Goal: Task Accomplishment & Management: Complete application form

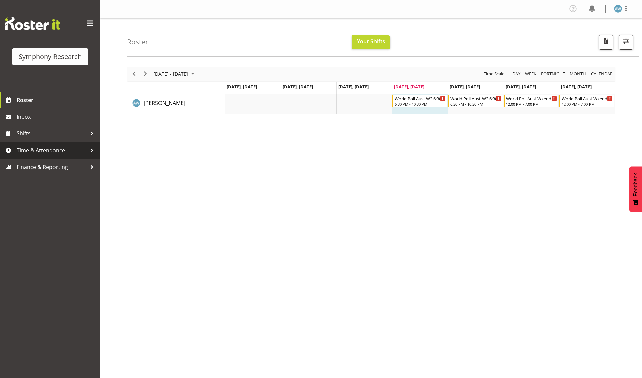
click at [37, 148] on span "Time & Attendance" at bounding box center [52, 150] width 70 height 10
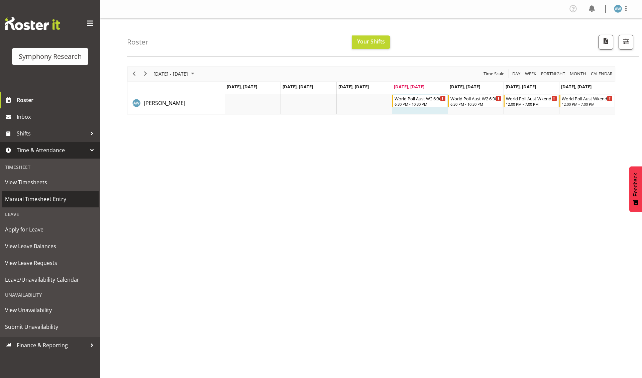
click at [44, 197] on span "Manual Timesheet Entry" at bounding box center [50, 199] width 90 height 10
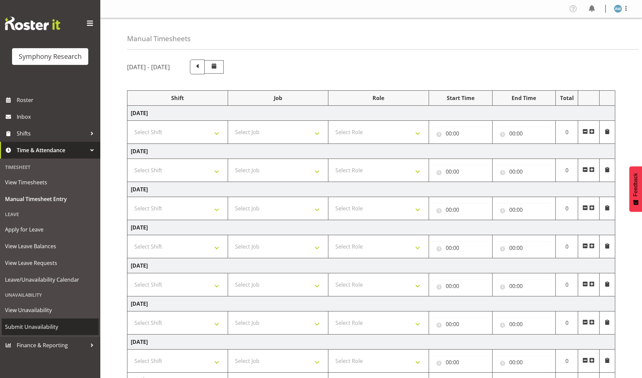
click at [42, 323] on span "Submit Unavailability" at bounding box center [50, 327] width 90 height 10
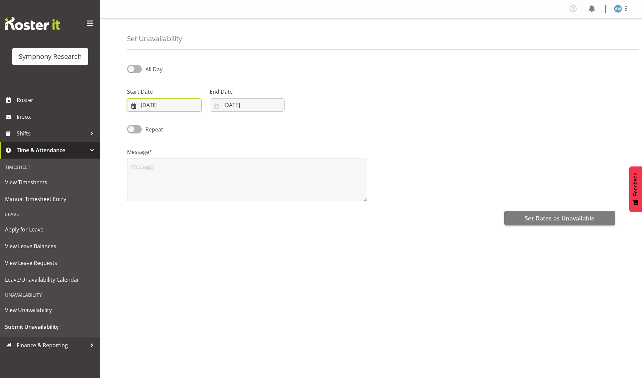
click at [172, 106] on input "21/08/2025" at bounding box center [164, 104] width 75 height 13
click at [153, 209] on span "25" at bounding box center [153, 209] width 5 height 6
type input "25/08/2025"
click at [233, 106] on input "21/08/2025" at bounding box center [247, 104] width 75 height 13
click at [236, 209] on span "25" at bounding box center [236, 209] width 5 height 6
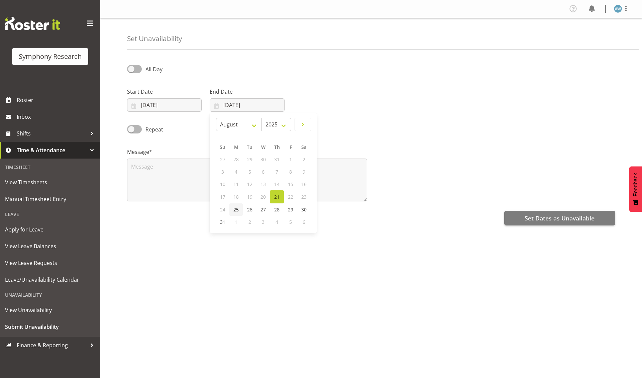
type input "25/08/2025"
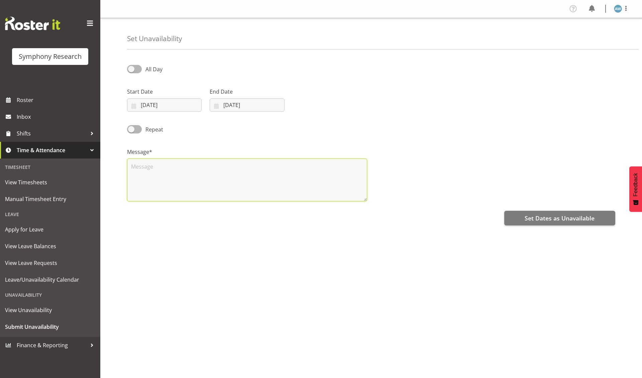
click at [210, 191] on textarea at bounding box center [247, 180] width 240 height 43
type textarea "x"
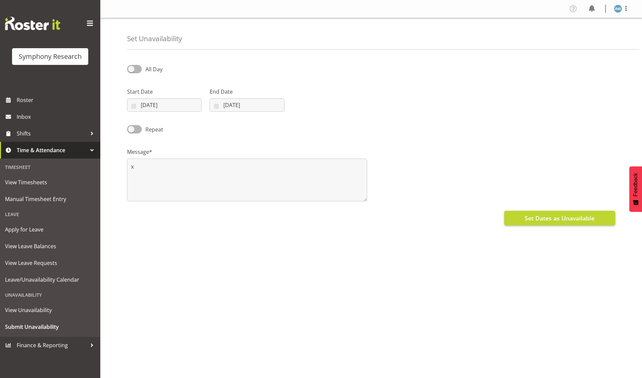
click at [540, 217] on span "Set Dates as Unavailable" at bounding box center [560, 218] width 70 height 9
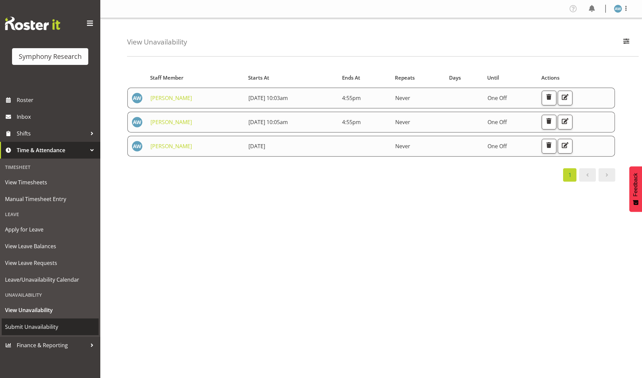
click at [44, 322] on span "Submit Unavailability" at bounding box center [50, 327] width 90 height 10
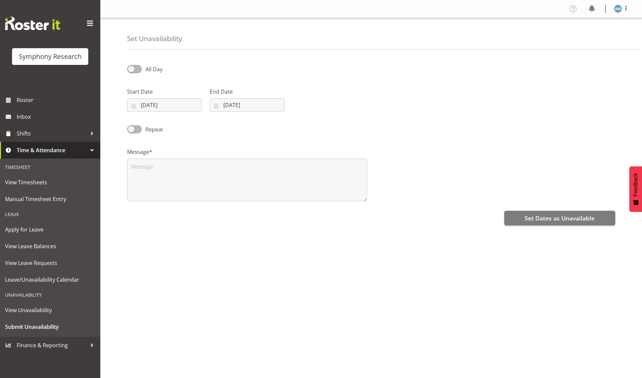
select select "7"
select select "2025"
click at [167, 106] on input "[DATE]" at bounding box center [164, 104] width 75 height 13
click at [166, 210] on span "26" at bounding box center [167, 209] width 5 height 6
type input "26/08/2025"
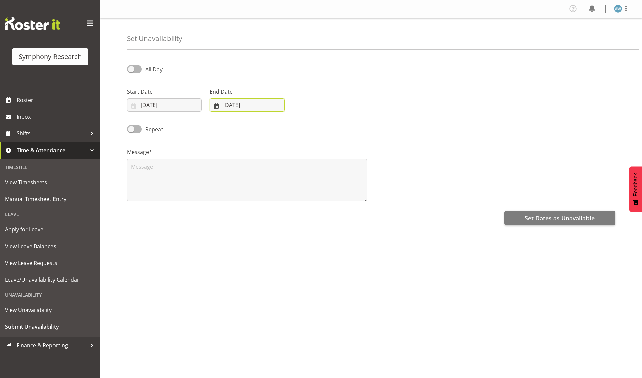
click at [233, 109] on input "21/08/2025" at bounding box center [247, 104] width 75 height 13
click at [249, 209] on span "26" at bounding box center [249, 209] width 5 height 6
type input "26/08/2025"
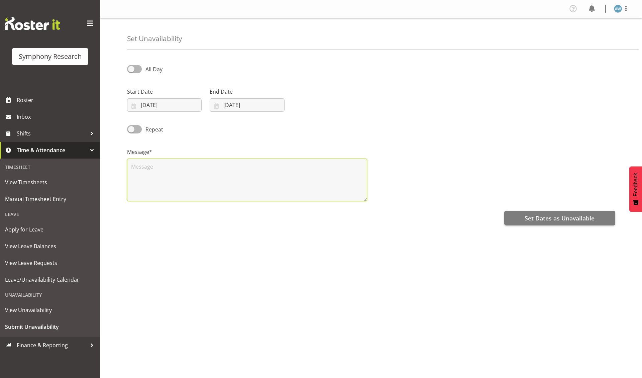
click at [226, 188] on textarea at bounding box center [247, 180] width 240 height 43
type textarea "x"
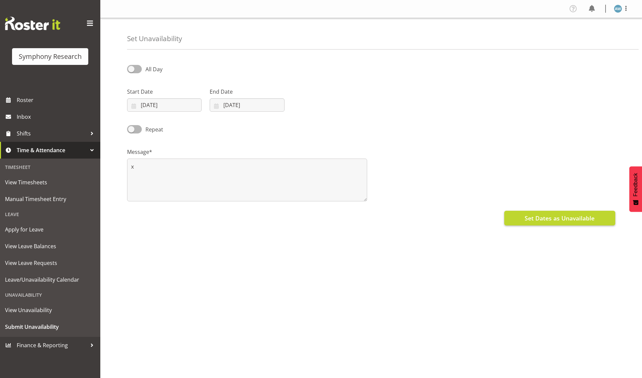
click at [548, 218] on span "Set Dates as Unavailable" at bounding box center [560, 218] width 70 height 9
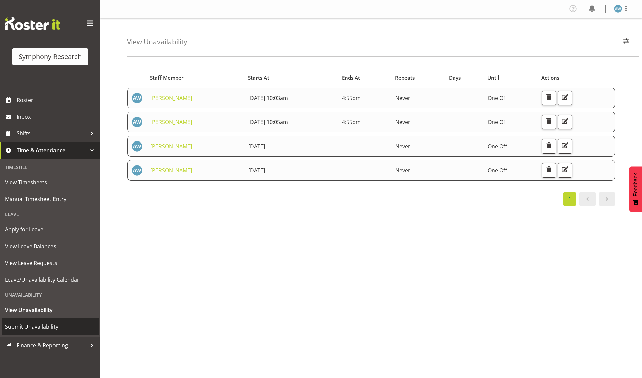
click at [44, 322] on span "Submit Unavailability" at bounding box center [50, 327] width 90 height 10
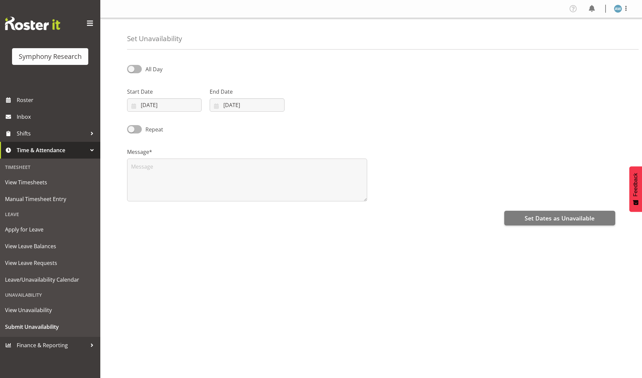
select select "7"
select select "2025"
click at [161, 106] on input "21/08/2025" at bounding box center [164, 104] width 75 height 13
click at [180, 208] on span "27" at bounding box center [180, 209] width 5 height 6
type input "27/08/2025"
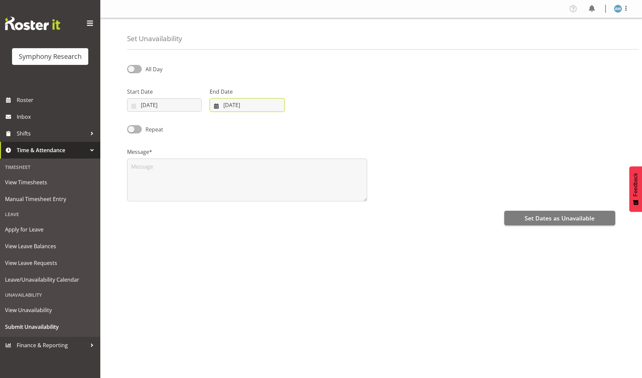
click at [242, 106] on input "[DATE]" at bounding box center [247, 104] width 75 height 13
click at [263, 207] on span "27" at bounding box center [263, 209] width 5 height 6
type input "27/08/2025"
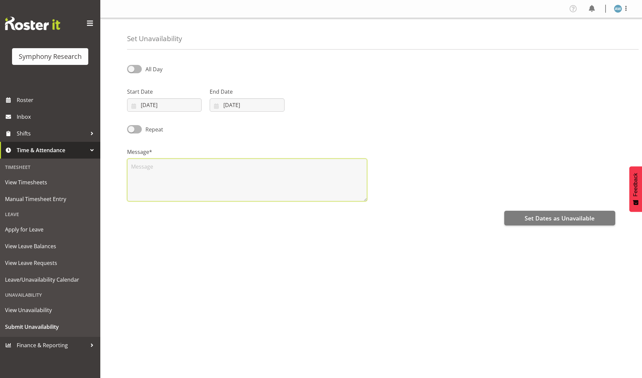
click at [220, 183] on textarea at bounding box center [247, 180] width 240 height 43
type textarea "x"
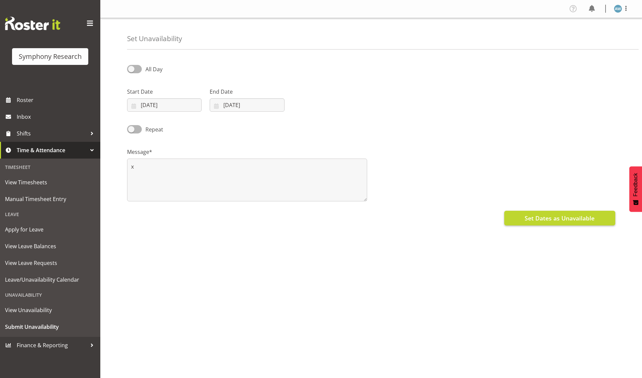
click at [549, 221] on span "Set Dates as Unavailable" at bounding box center [560, 218] width 70 height 9
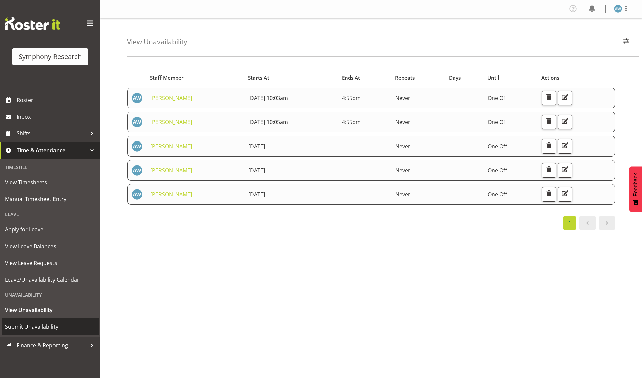
click at [35, 323] on span "Submit Unavailability" at bounding box center [50, 327] width 90 height 10
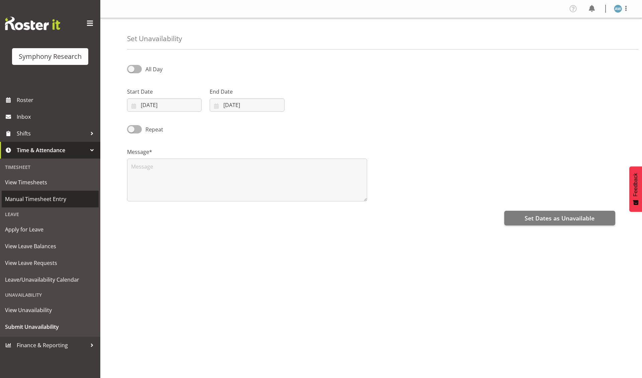
select select "7"
select select "2025"
click at [163, 106] on input "[DATE]" at bounding box center [164, 104] width 75 height 13
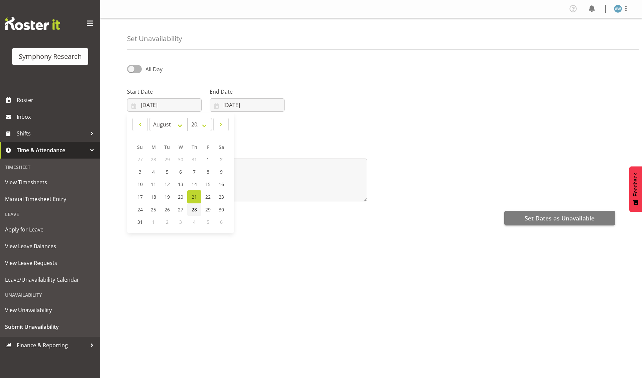
click at [195, 209] on span "28" at bounding box center [194, 209] width 5 height 6
type input "28/08/2025"
click at [233, 106] on input "21/08/2025" at bounding box center [247, 104] width 75 height 13
click at [278, 210] on span "28" at bounding box center [276, 209] width 5 height 6
type input "28/08/2025"
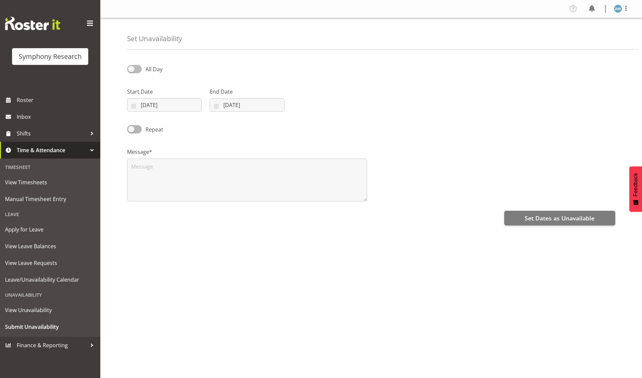
click at [134, 70] on span at bounding box center [134, 69] width 15 height 8
click at [131, 70] on input "All Day" at bounding box center [129, 69] width 4 height 4
checkbox input "true"
click at [393, 106] on input "09:46" at bounding box center [412, 104] width 75 height 13
select select "17"
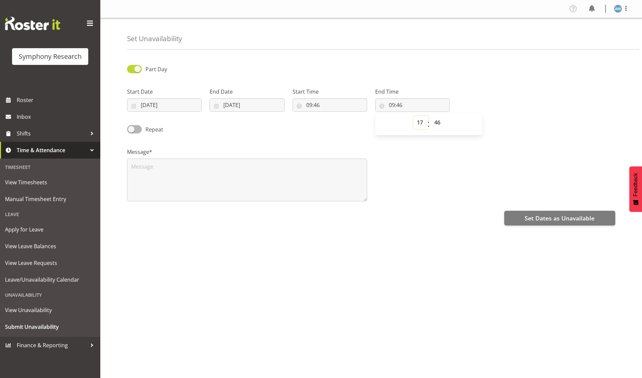
type input "17:46"
select select "0"
type input "17:00"
click at [226, 179] on textarea at bounding box center [247, 180] width 240 height 43
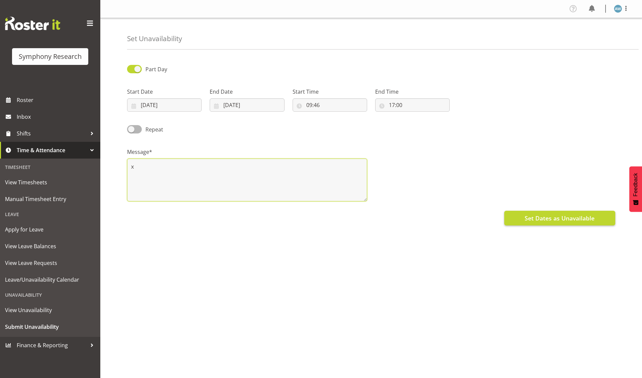
type textarea "x"
click at [532, 220] on span "Set Dates as Unavailable" at bounding box center [560, 218] width 70 height 9
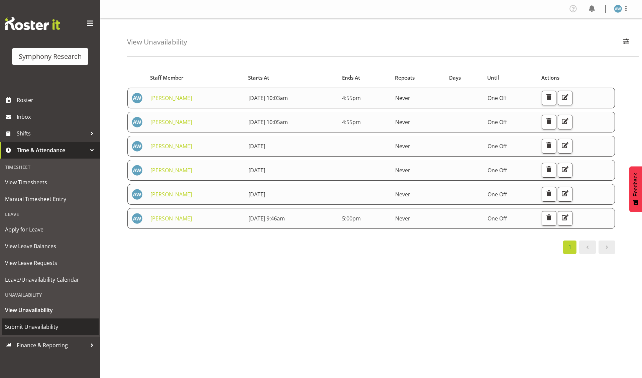
click at [33, 323] on span "Submit Unavailability" at bounding box center [50, 327] width 90 height 10
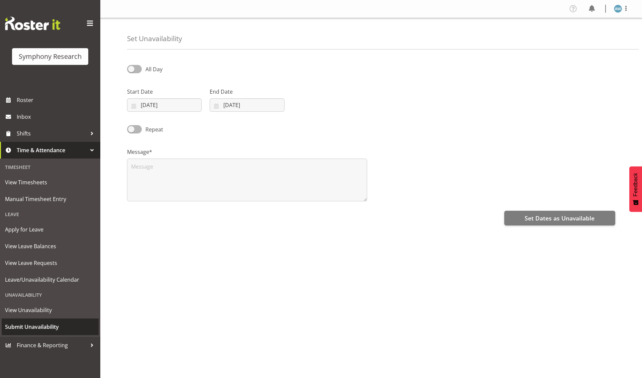
select select "7"
select select "2025"
click at [161, 105] on input "21/08/2025" at bounding box center [164, 104] width 75 height 13
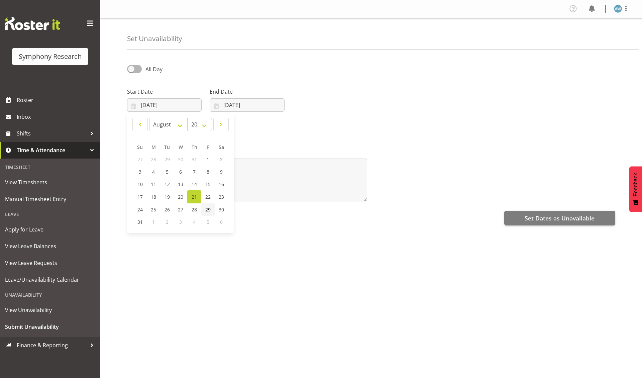
click at [208, 209] on span "29" at bounding box center [207, 209] width 5 height 6
type input "29/08/2025"
click at [233, 106] on input "21/08/2025" at bounding box center [247, 104] width 75 height 13
click at [290, 210] on span "29" at bounding box center [290, 209] width 5 height 6
type input "29/08/2025"
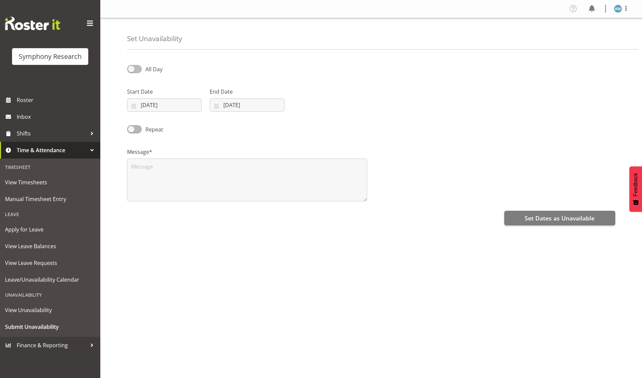
click at [133, 70] on span at bounding box center [134, 69] width 15 height 8
click at [131, 70] on input "All Day" at bounding box center [129, 69] width 4 height 4
checkbox input "true"
select select "9"
select select "47"
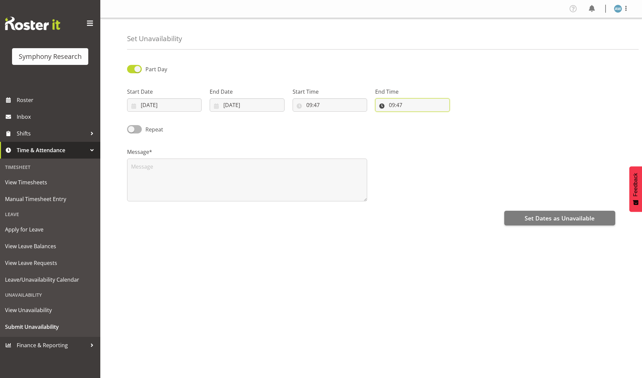
click at [396, 106] on input "09:47" at bounding box center [412, 104] width 75 height 13
select select "17"
type input "17:47"
select select "0"
type input "17:00"
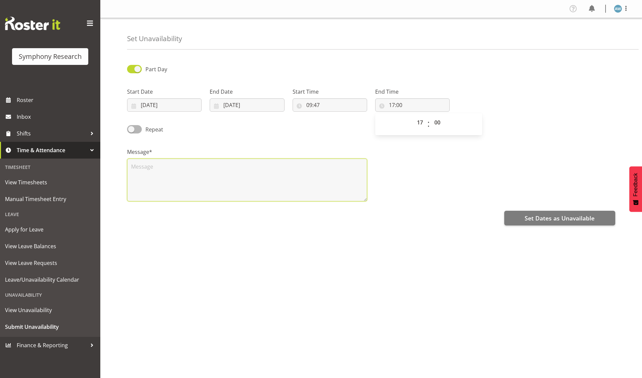
click at [217, 186] on textarea at bounding box center [247, 180] width 240 height 43
type textarea "x"
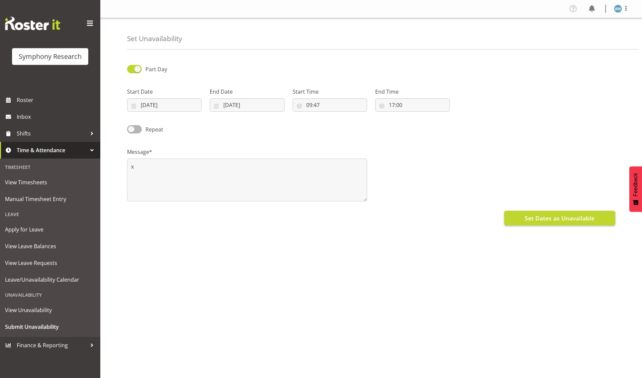
click at [542, 221] on span "Set Dates as Unavailable" at bounding box center [560, 218] width 70 height 9
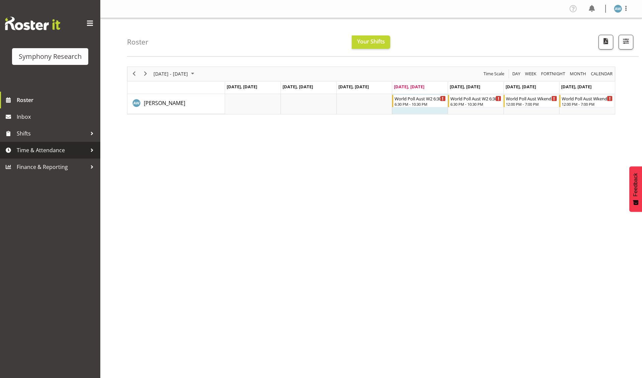
click at [48, 149] on span "Time & Attendance" at bounding box center [52, 150] width 70 height 10
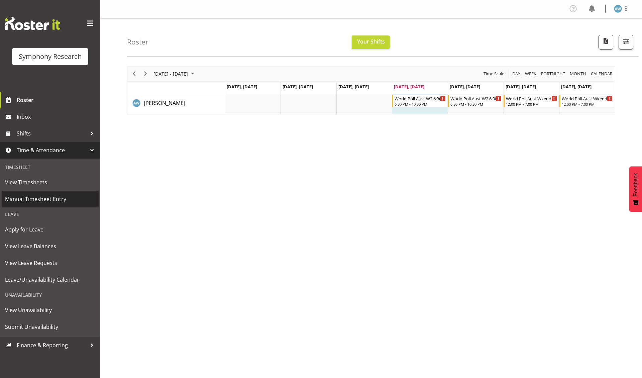
click at [50, 197] on span "Manual Timesheet Entry" at bounding box center [50, 199] width 90 height 10
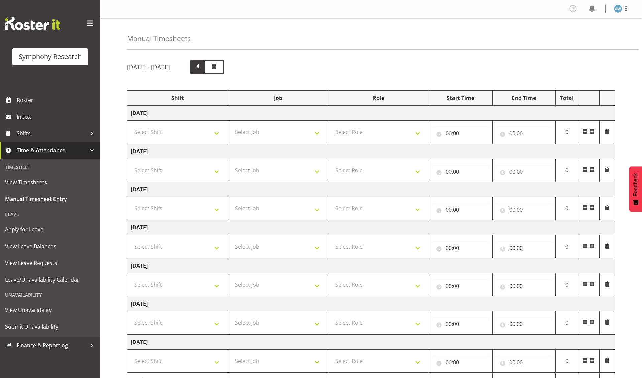
click at [202, 68] on span at bounding box center [197, 66] width 9 height 9
click at [593, 248] on span at bounding box center [592, 245] width 5 height 5
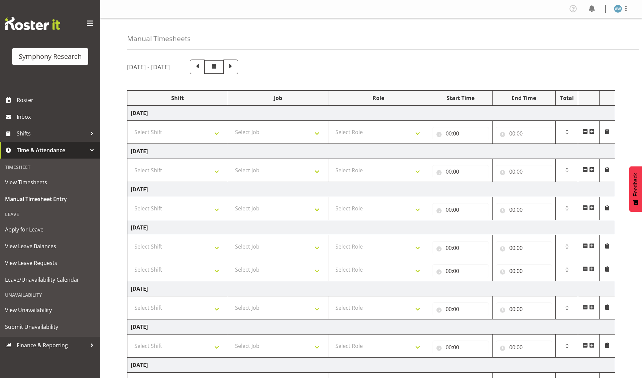
click at [632, 268] on div "[DATE] - [DATE] Shift Job Role Start Time End Time Total [DATE] Select Shift !!…" at bounding box center [384, 244] width 515 height 379
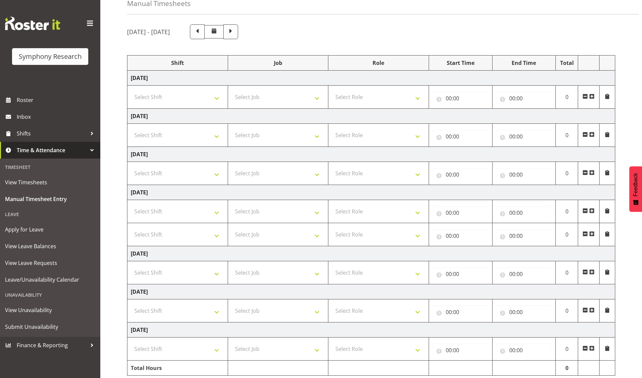
scroll to position [59, 0]
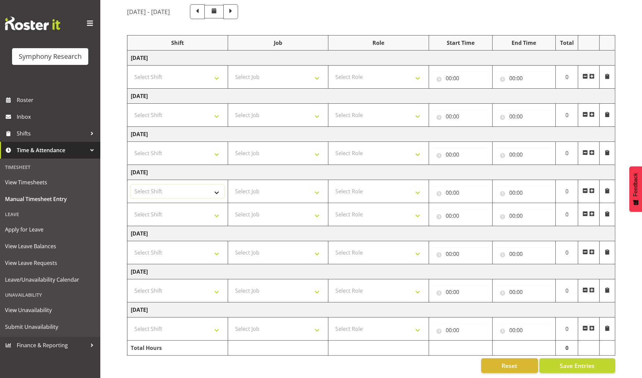
select select "26078"
select select "56692"
select select "10499"
select select "47"
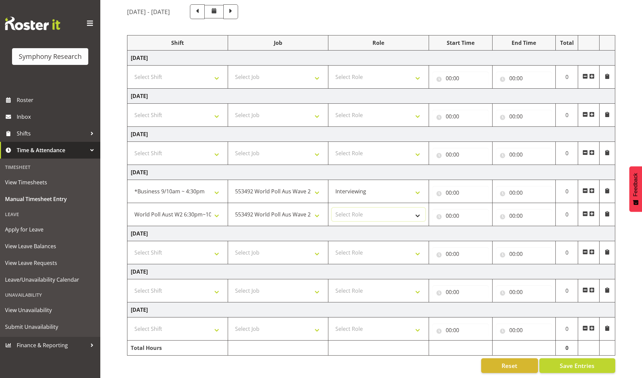
select select "47"
click at [450, 193] on input "00:00" at bounding box center [461, 192] width 57 height 13
select select "14"
type input "14:00"
click at [513, 191] on input "00:00" at bounding box center [524, 192] width 57 height 13
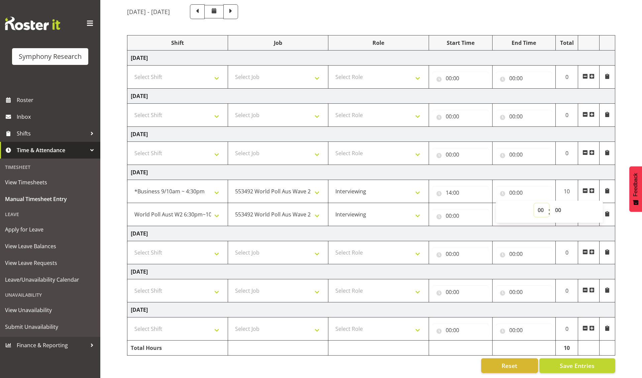
select select "16"
type input "16:00"
select select "30"
type input "16:30"
click at [592, 250] on span at bounding box center [592, 251] width 5 height 5
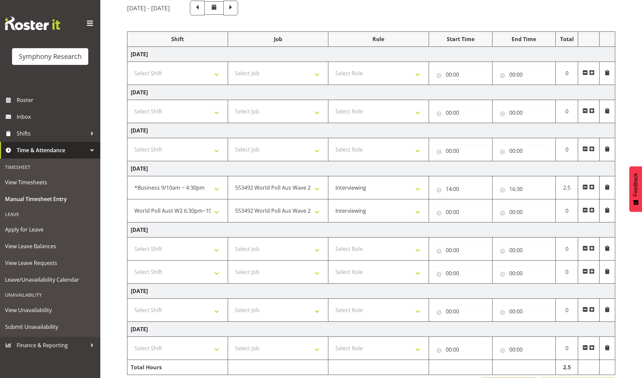
scroll to position [82, 0]
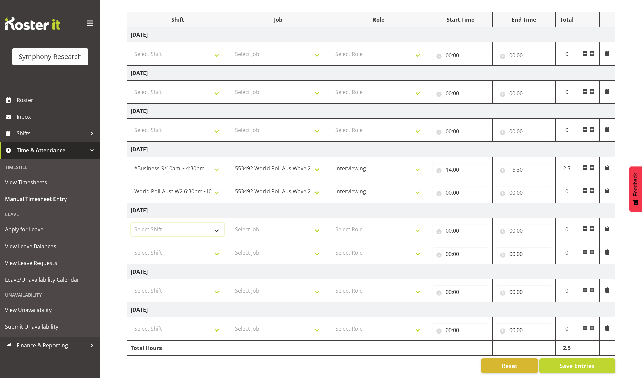
select select "26078"
select select "56692"
select select "10499"
select select "47"
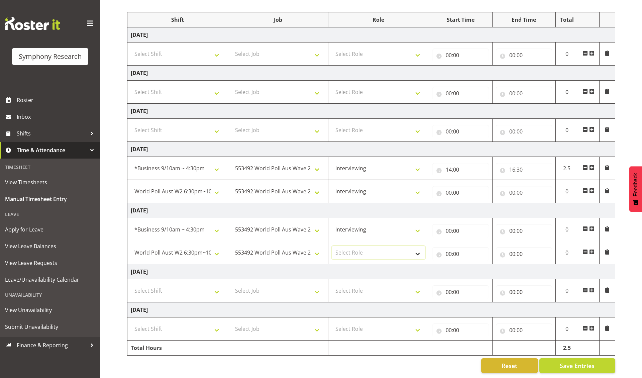
select select "47"
click at [450, 230] on input "00:00" at bounding box center [461, 230] width 57 height 13
select select "14"
type input "14:00"
click at [513, 230] on input "00:00" at bounding box center [524, 230] width 57 height 13
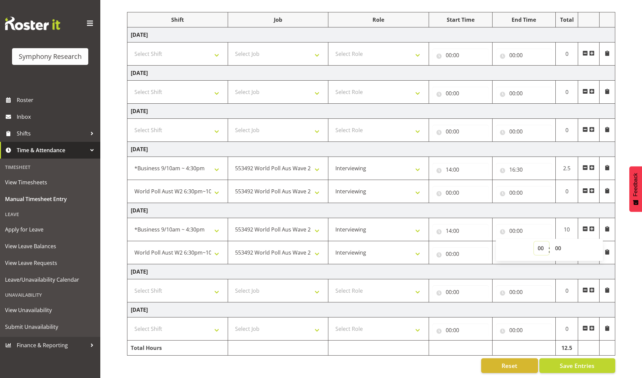
select select "16"
type input "16:00"
select select "30"
type input "16:30"
click at [450, 253] on input "00:00" at bounding box center [461, 253] width 57 height 13
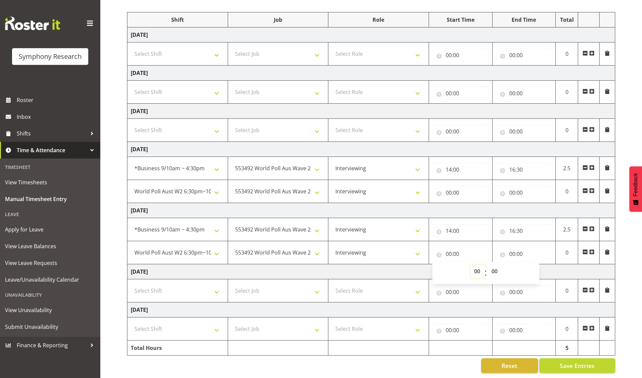
select select "18"
type input "18:00"
select select "30"
type input "18:30"
click at [514, 253] on input "00:00" at bounding box center [524, 253] width 57 height 13
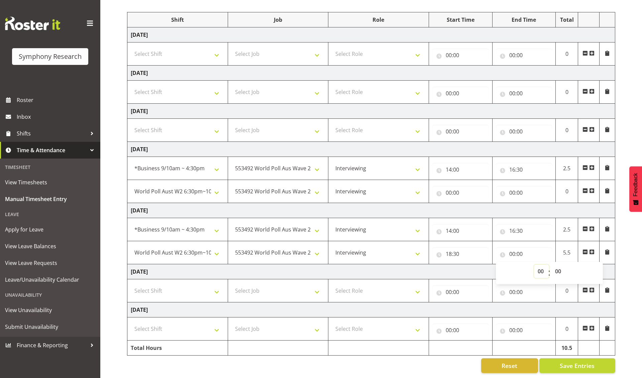
select select "22"
type input "22:00"
select select "30"
type input "22:30"
click at [450, 192] on input "00:00" at bounding box center [461, 192] width 57 height 13
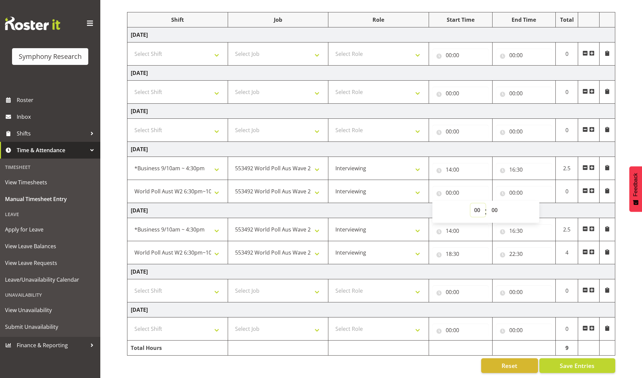
select select "18"
type input "18:00"
select select "30"
type input "18:30"
click at [513, 191] on input "00:00" at bounding box center [524, 192] width 57 height 13
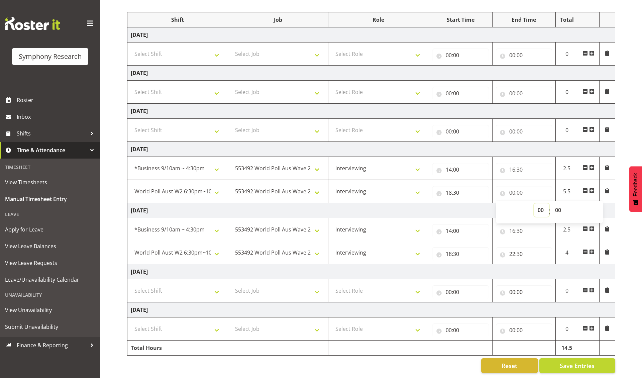
select select "22"
type input "22:00"
select select "30"
type input "22:30"
click at [577, 365] on span "Save Entries" at bounding box center [577, 365] width 35 height 9
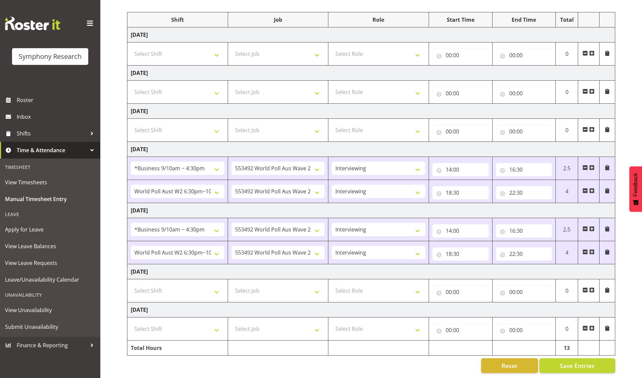
click at [593, 288] on span at bounding box center [592, 289] width 5 height 5
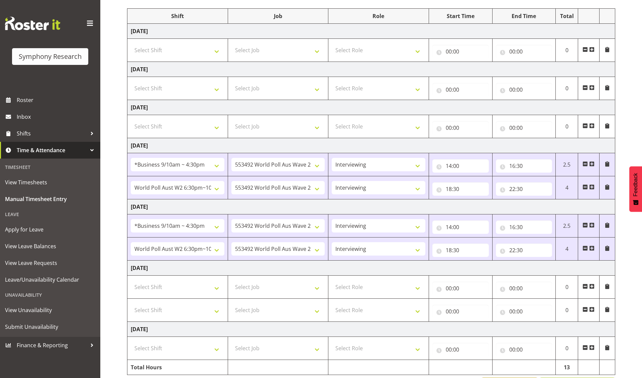
click at [594, 288] on span at bounding box center [592, 286] width 5 height 5
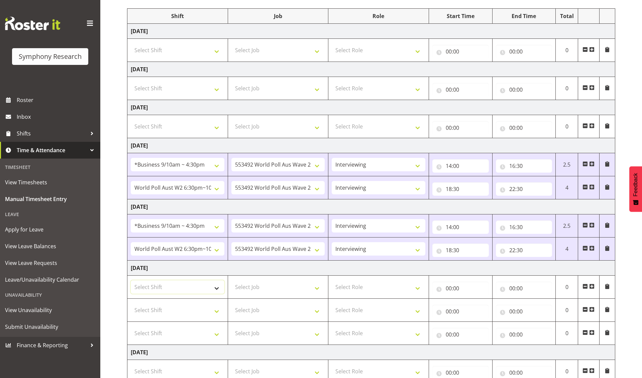
select select "41319"
select select "11547"
select select "10527"
select select "10499"
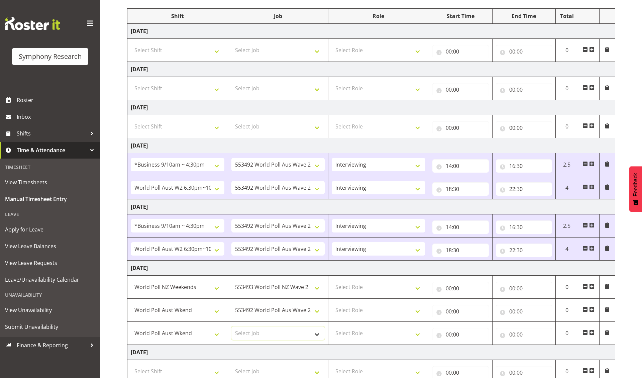
select select "10499"
select select "297"
select select "47"
click at [450, 292] on input "00:00" at bounding box center [461, 288] width 57 height 13
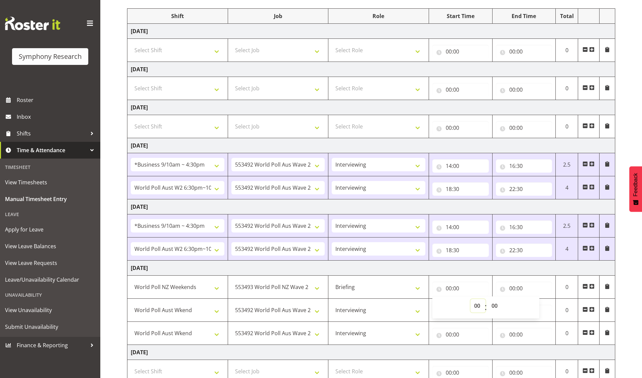
select select "12"
type input "12:00"
click at [513, 291] on input "00:00" at bounding box center [524, 288] width 57 height 13
select select "12"
type input "12:00"
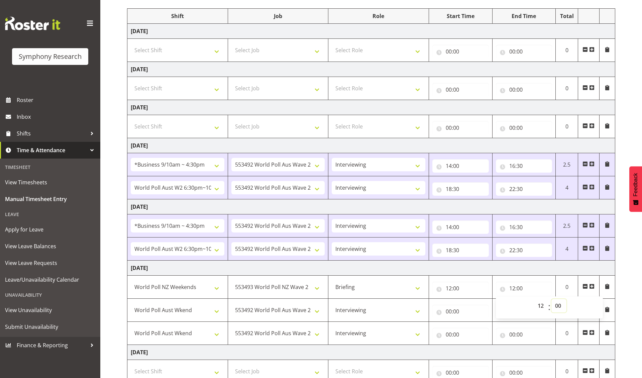
select select "25"
type input "12:25"
click at [449, 314] on input "00:00" at bounding box center [461, 311] width 57 height 13
select select "12"
type input "12:00"
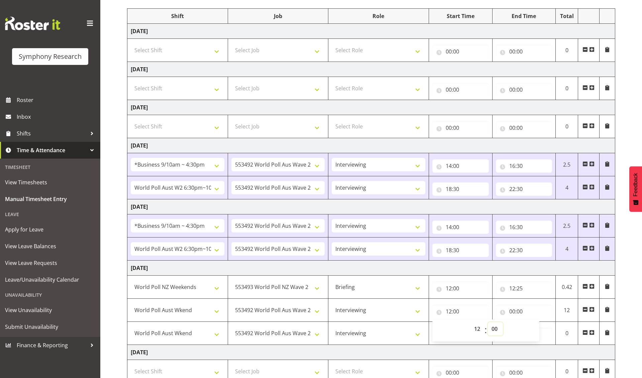
select select "25"
type input "12:25"
click at [515, 315] on input "00:00" at bounding box center [524, 311] width 57 height 13
select select "14"
type input "14:00"
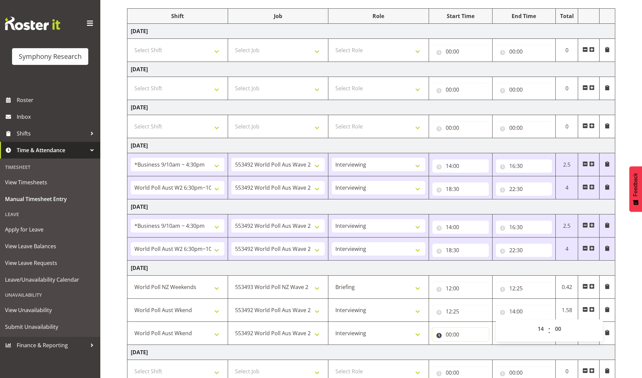
click at [447, 337] on input "00:00" at bounding box center [461, 334] width 57 height 13
select select "14"
type input "14:00"
select select "50"
type input "14:50"
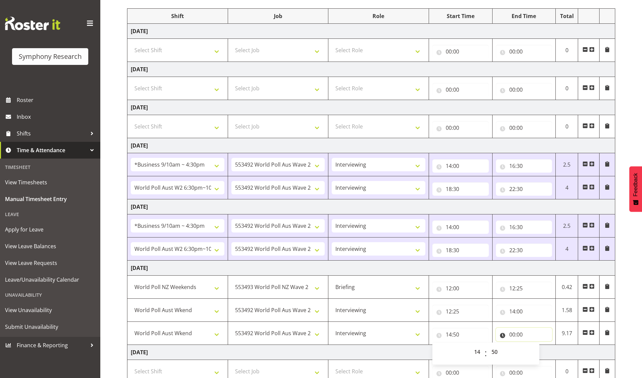
click at [516, 337] on input "00:00" at bounding box center [524, 334] width 57 height 13
select select "19"
type input "19:00"
select select "36"
type input "19:36"
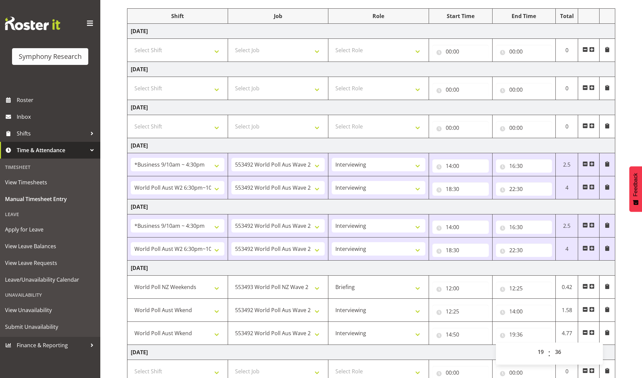
click at [636, 278] on div "[DATE] - [DATE] Shift Job Role Start Time End Time Total [DATE] Select Shift !!…" at bounding box center [384, 197] width 515 height 448
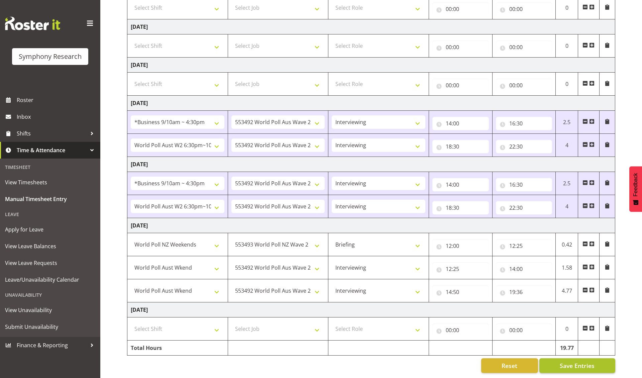
click at [570, 364] on span "Save Entries" at bounding box center [577, 365] width 35 height 9
